Goal: Find specific page/section: Find specific page/section

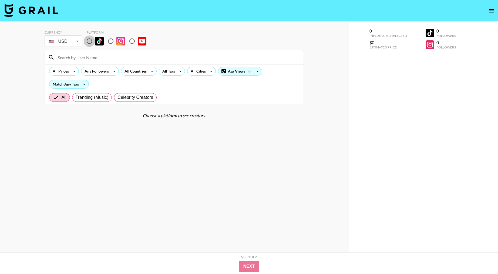
click at [91, 43] on input "radio" at bounding box center [89, 40] width 11 height 11
radio input "true"
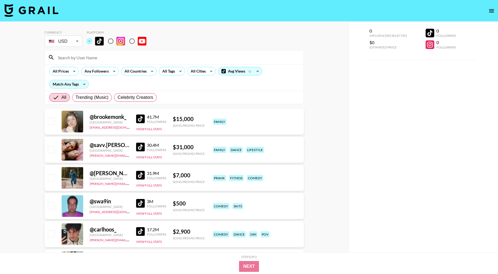
click at [94, 56] on input at bounding box center [178, 57] width 246 height 9
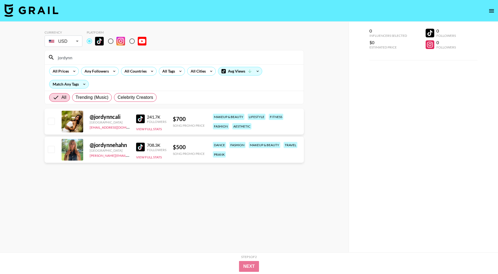
click at [140, 116] on img at bounding box center [140, 118] width 9 height 9
click at [96, 54] on input "jordynn" at bounding box center [178, 57] width 246 height 9
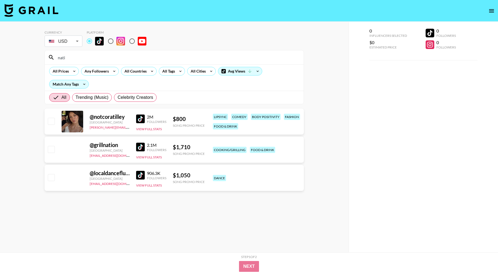
type input "nati"
